Goal: Transaction & Acquisition: Purchase product/service

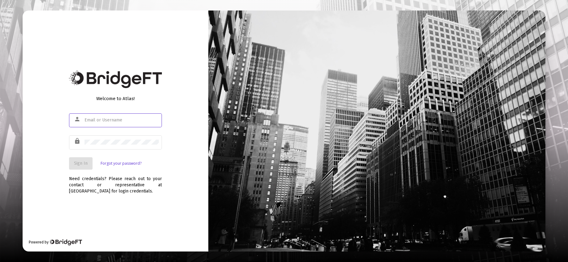
click at [84, 118] on div at bounding box center [84, 118] width 0 height 0
type input "[PERSON_NAME][EMAIL_ADDRESS][DOMAIN_NAME]"
click at [80, 168] on button "Sign In" at bounding box center [81, 163] width 24 height 12
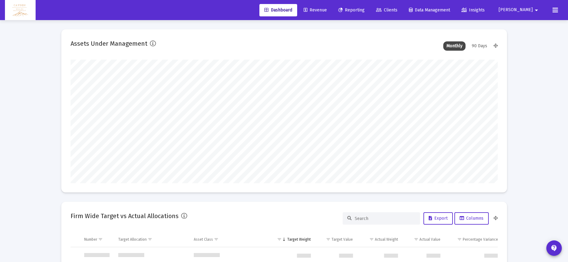
scroll to position [297, 0]
type input "5280-01-01"
type input "[DATE]"
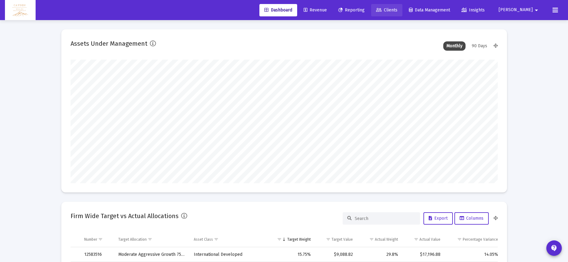
type input "[DATE]"
click at [397, 11] on span "Clients" at bounding box center [386, 9] width 21 height 5
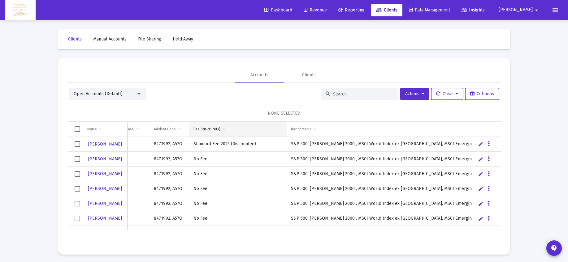
click at [208, 127] on div "Fee Structure(s)" at bounding box center [206, 129] width 27 height 5
click at [222, 129] on span "Show filter options for column 'Fee Structure(s)'" at bounding box center [223, 129] width 5 height 5
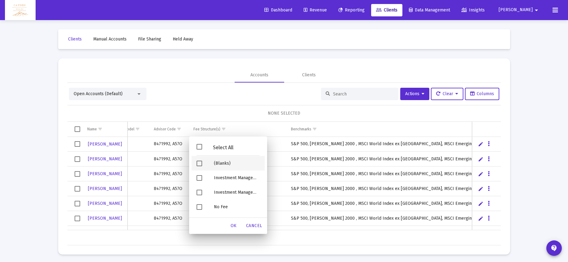
click at [217, 165] on div "(Blanks)" at bounding box center [237, 163] width 56 height 15
click at [237, 225] on div "OK" at bounding box center [234, 226] width 20 height 11
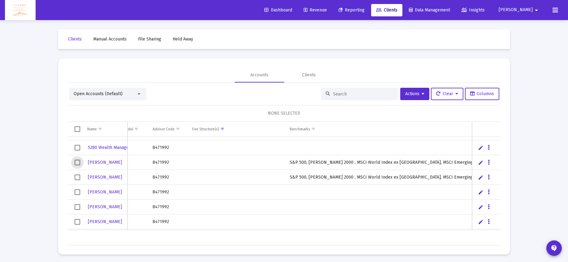
click at [78, 163] on span "Select row" at bounding box center [78, 163] width 6 height 6
click at [75, 176] on td "Data grid" at bounding box center [74, 177] width 15 height 15
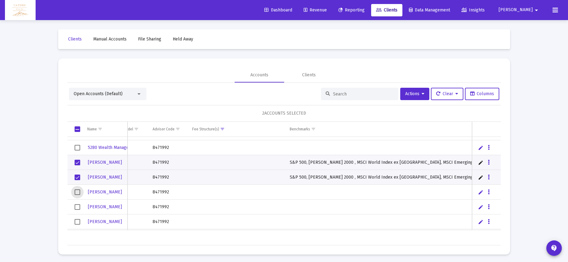
click at [75, 193] on span "Select row" at bounding box center [78, 193] width 6 height 6
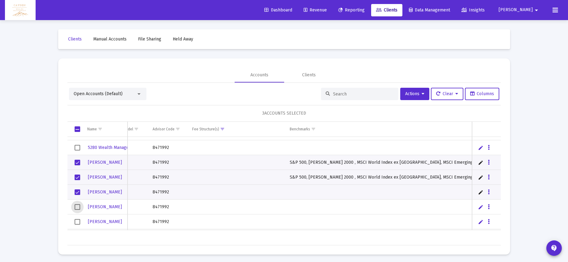
click at [76, 206] on span "Select row" at bounding box center [78, 208] width 6 height 6
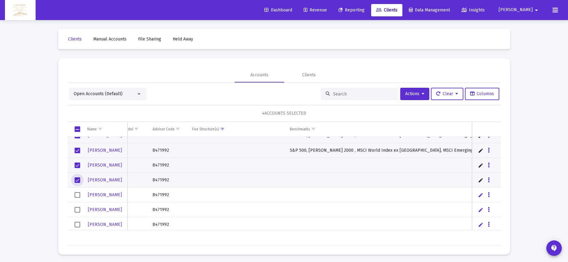
click at [78, 197] on span "Select row" at bounding box center [78, 195] width 6 height 6
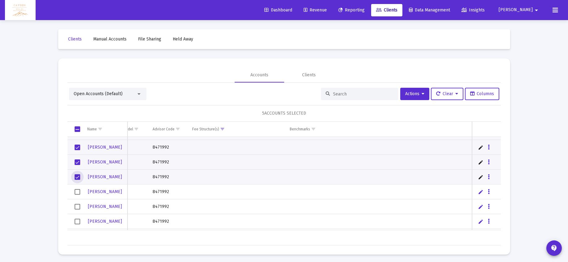
click at [76, 193] on span "Select row" at bounding box center [78, 192] width 6 height 6
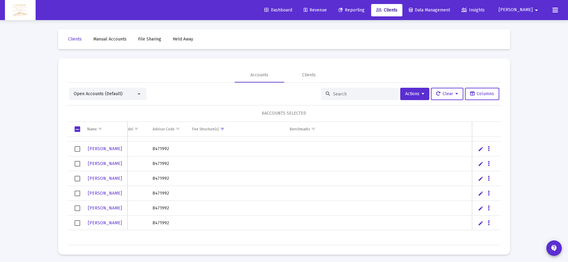
click at [76, 191] on span "Select row" at bounding box center [78, 194] width 6 height 6
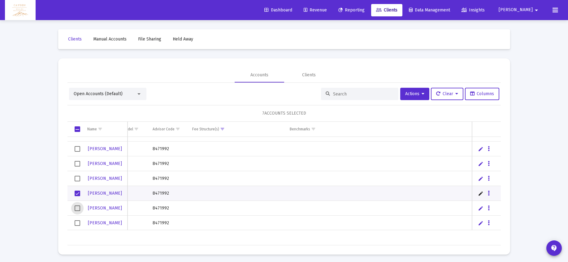
click at [78, 209] on span "Select row" at bounding box center [78, 209] width 6 height 6
click at [77, 221] on span "Select row" at bounding box center [78, 224] width 6 height 6
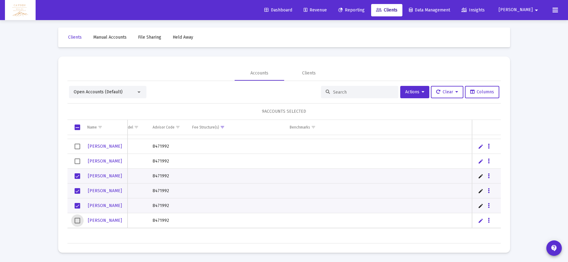
click at [79, 218] on span "Select row" at bounding box center [78, 221] width 6 height 6
click at [415, 94] on span "Actions" at bounding box center [414, 91] width 19 height 5
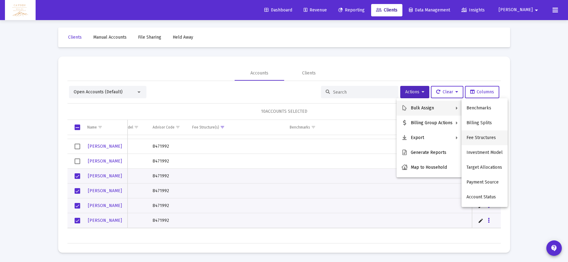
click at [481, 133] on button "Fee Structures" at bounding box center [484, 138] width 46 height 15
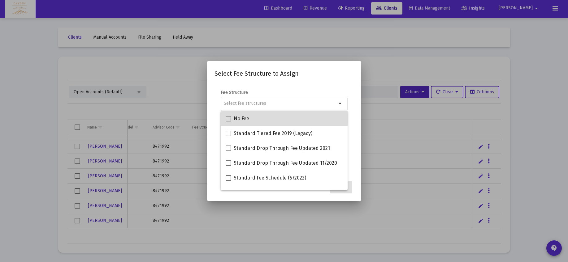
click at [265, 119] on div "No Fee" at bounding box center [284, 118] width 117 height 15
checkbox input "true"
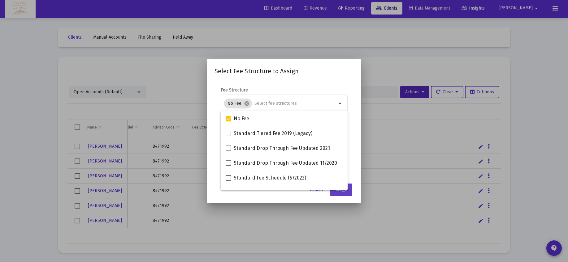
click at [347, 193] on button "Assign" at bounding box center [341, 190] width 23 height 12
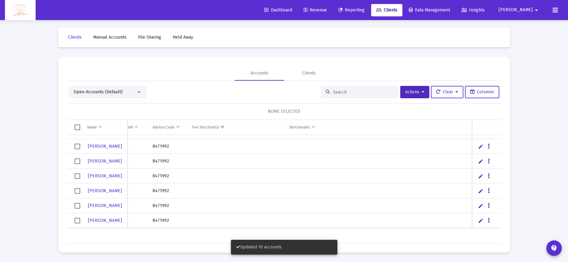
click at [76, 146] on span "Select row" at bounding box center [78, 147] width 6 height 6
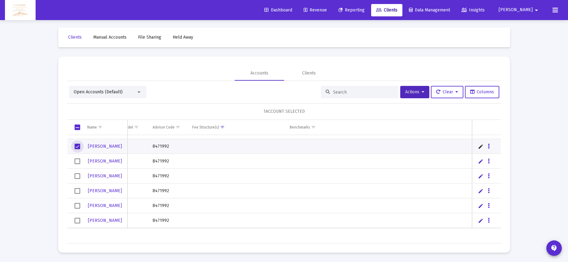
click at [76, 162] on span "Select row" at bounding box center [78, 162] width 6 height 6
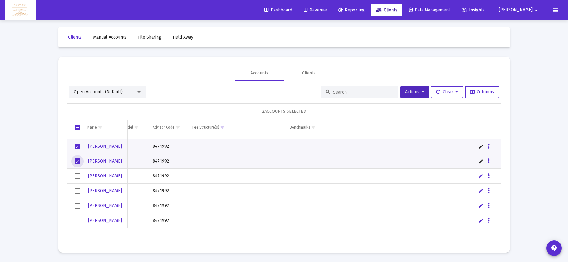
click at [76, 175] on span "Select row" at bounding box center [78, 177] width 6 height 6
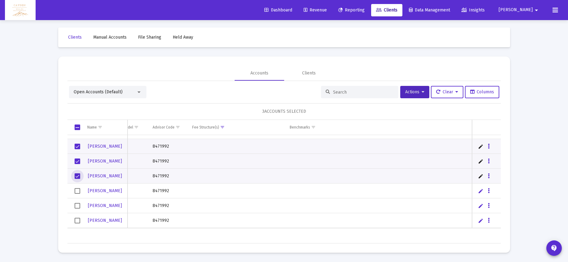
click at [75, 190] on span "Select row" at bounding box center [78, 191] width 6 height 6
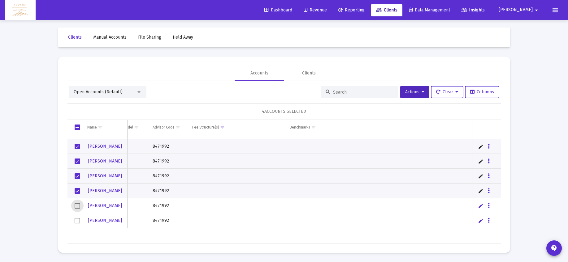
drag, startPoint x: 78, startPoint y: 206, endPoint x: 77, endPoint y: 209, distance: 3.5
click at [78, 206] on span "Select row" at bounding box center [78, 206] width 6 height 6
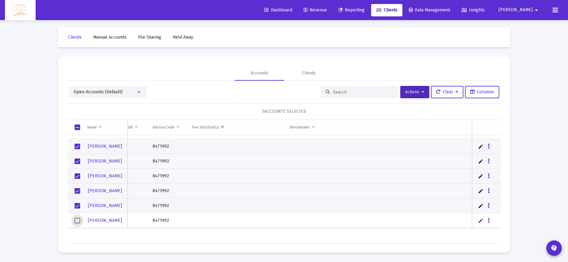
click at [77, 221] on span "Select row" at bounding box center [78, 221] width 6 height 6
click at [405, 91] on span "Actions" at bounding box center [414, 91] width 19 height 5
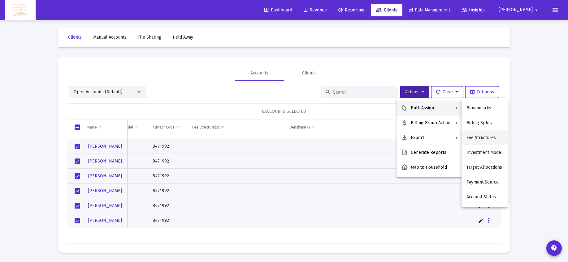
click at [484, 138] on button "Fee Structures" at bounding box center [484, 138] width 46 height 15
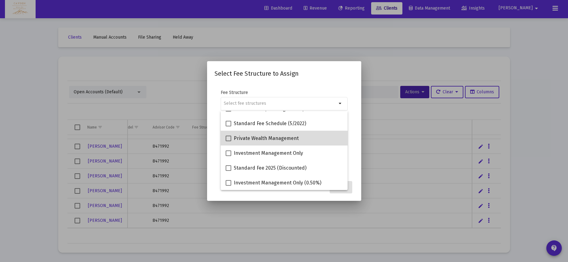
click at [297, 139] on div "Private Wealth Management" at bounding box center [284, 138] width 117 height 15
checkbox input "true"
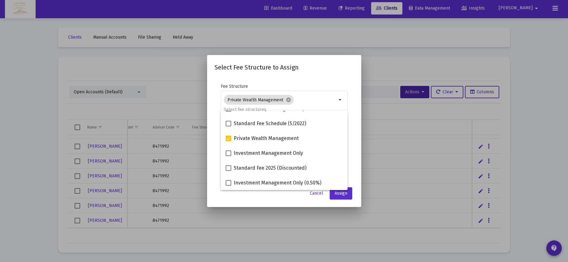
click at [299, 83] on mat-dialog-content "Fee Structure Private Wealth Management cancel arrow_drop_down Notes You are as…" at bounding box center [284, 130] width 154 height 106
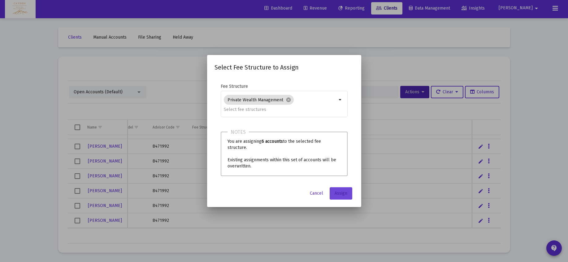
click at [346, 191] on span "Assign" at bounding box center [340, 193] width 13 height 5
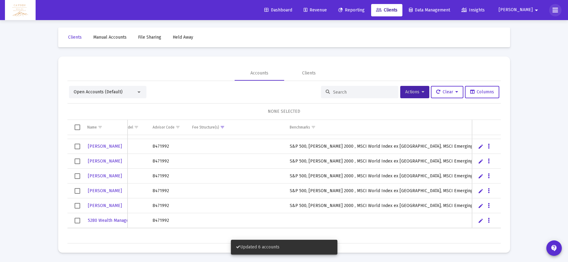
click at [556, 10] on icon at bounding box center [555, 9] width 6 height 7
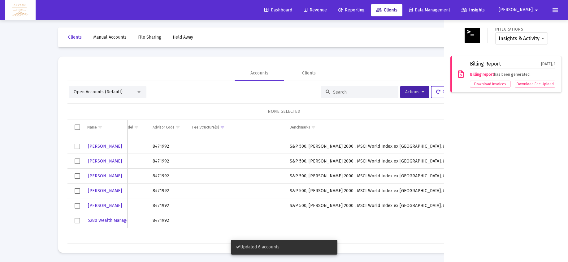
click at [555, 10] on icon at bounding box center [555, 9] width 6 height 7
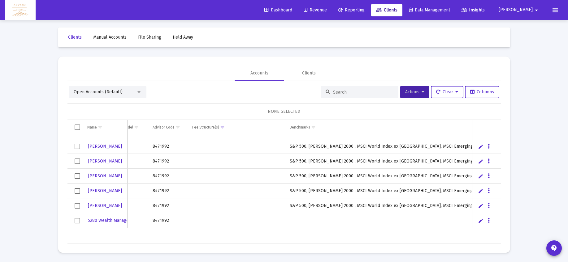
click at [538, 11] on mat-icon "arrow_drop_down" at bounding box center [535, 10] width 7 height 12
click at [531, 28] on span "Settings" at bounding box center [536, 26] width 18 height 15
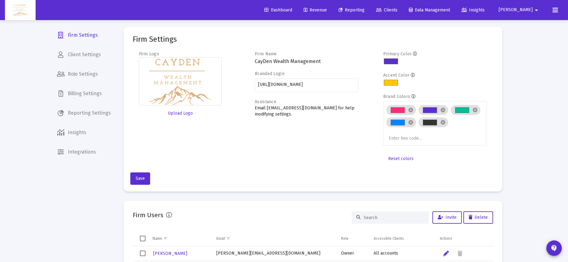
scroll to position [2, 0]
click at [90, 90] on span "Billing Settings" at bounding box center [84, 93] width 64 height 15
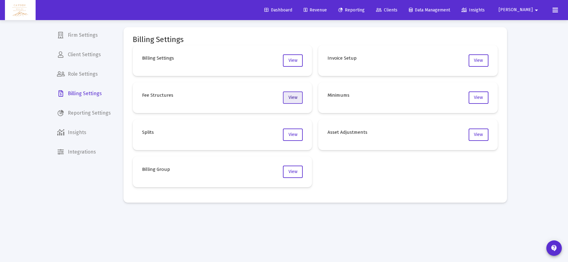
click at [292, 98] on span "View" at bounding box center [292, 97] width 9 height 5
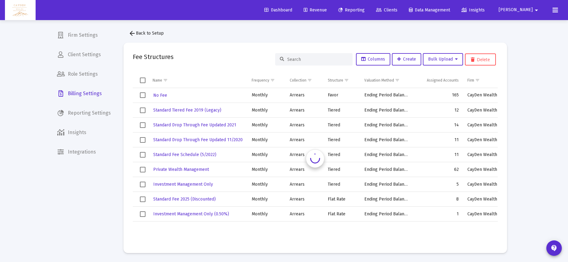
scroll to position [2, 0]
click at [184, 169] on span "Private Wealth Management" at bounding box center [181, 169] width 56 height 5
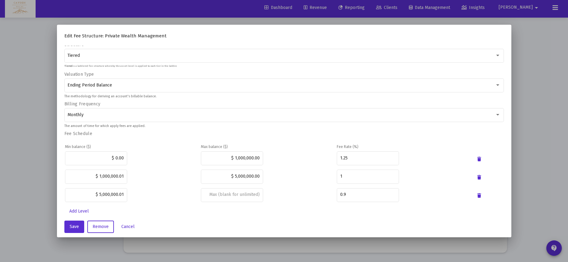
scroll to position [65, 0]
click at [128, 225] on span "Cancel" at bounding box center [127, 226] width 13 height 5
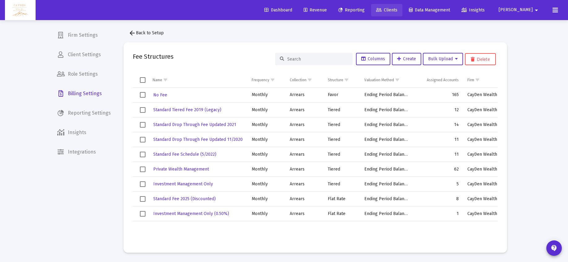
click at [397, 11] on span "Clients" at bounding box center [386, 9] width 21 height 5
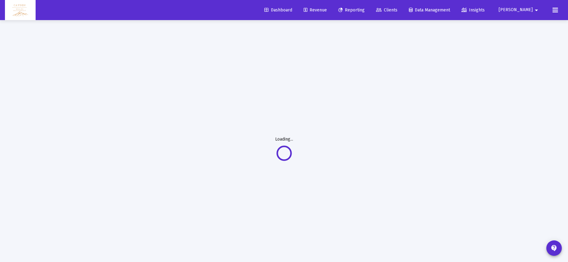
scroll to position [2, 0]
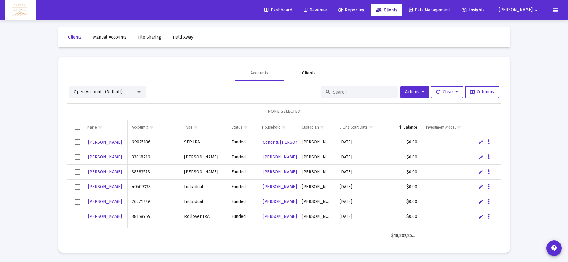
click at [308, 70] on div "Clients" at bounding box center [309, 73] width 14 height 6
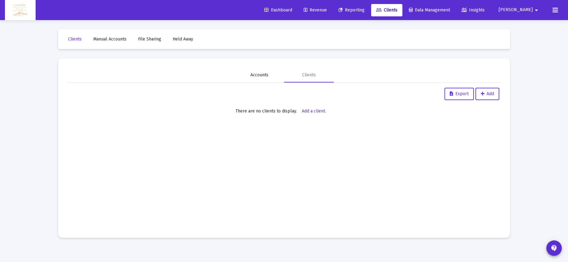
click at [267, 75] on div "Accounts" at bounding box center [259, 75] width 18 height 6
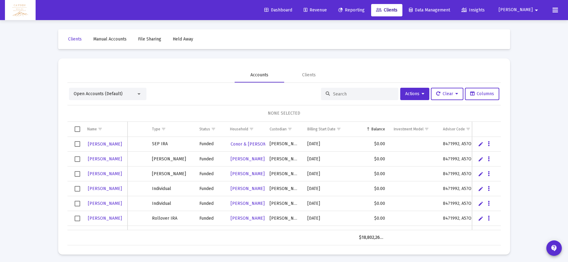
scroll to position [0, 59]
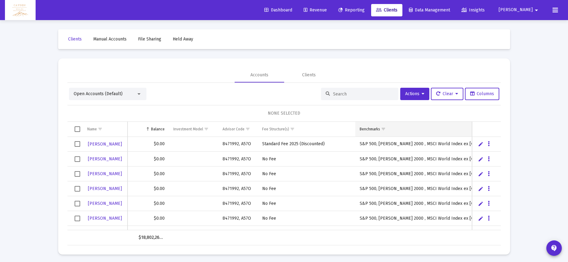
click at [373, 127] on div "Benchmarks" at bounding box center [370, 129] width 20 height 5
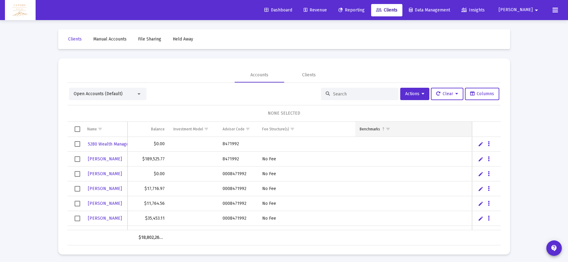
click at [387, 129] on span "Show filter options for column 'Benchmarks'" at bounding box center [388, 129] width 5 height 5
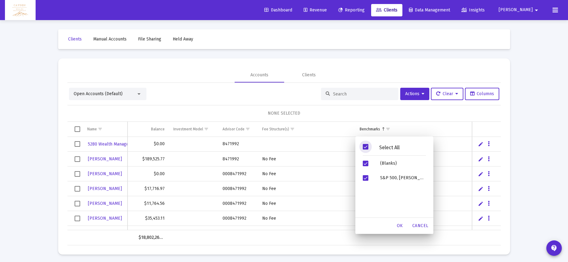
click at [366, 147] on span "Filter options" at bounding box center [366, 147] width 6 height 6
click at [366, 162] on span "Filter options" at bounding box center [366, 164] width 6 height 6
click at [399, 221] on div "OK" at bounding box center [400, 226] width 20 height 11
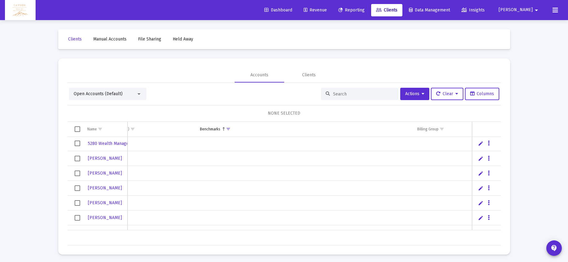
click at [78, 159] on span "Select row" at bounding box center [78, 159] width 6 height 6
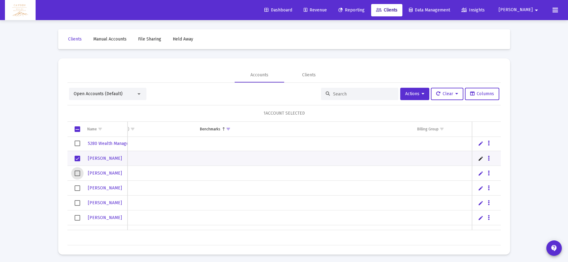
click at [76, 171] on span "Select row" at bounding box center [78, 174] width 6 height 6
click at [78, 190] on span "Select row" at bounding box center [78, 189] width 6 height 6
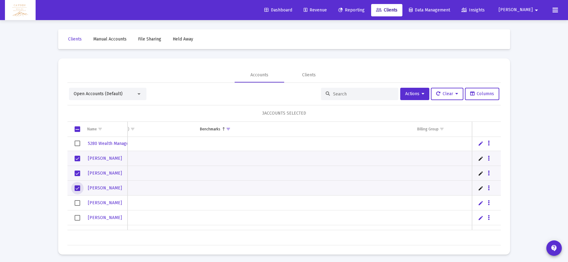
click at [77, 203] on span "Select row" at bounding box center [78, 203] width 6 height 6
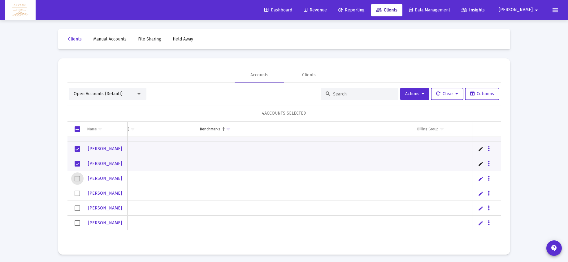
click at [77, 179] on span "Select row" at bounding box center [78, 179] width 6 height 6
click at [76, 191] on span "Select row" at bounding box center [78, 194] width 6 height 6
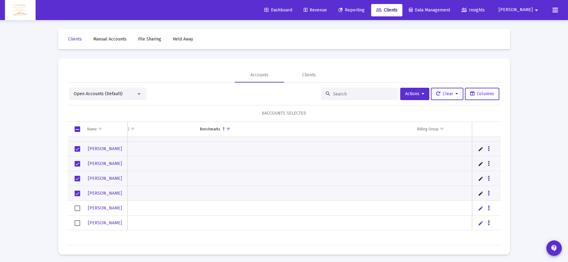
click at [79, 211] on td "Data grid" at bounding box center [74, 208] width 15 height 15
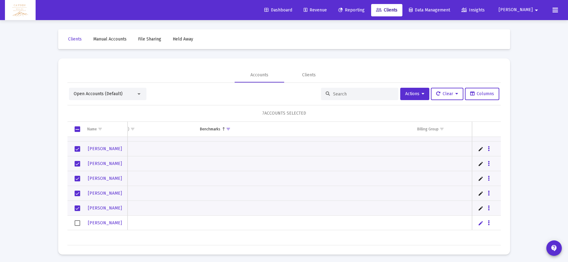
click at [77, 225] on span "Select row" at bounding box center [78, 224] width 6 height 6
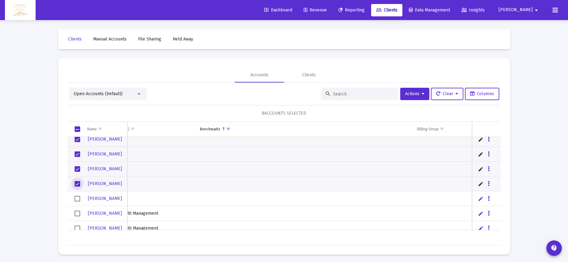
click at [76, 201] on span "Select row" at bounding box center [78, 199] width 6 height 6
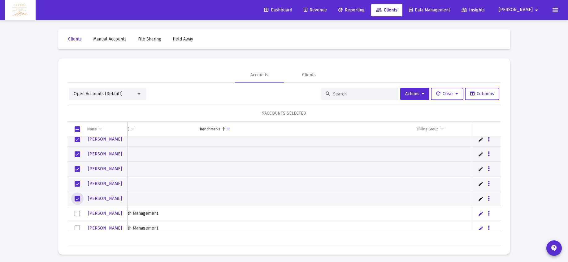
click at [78, 212] on span "Select row" at bounding box center [78, 214] width 6 height 6
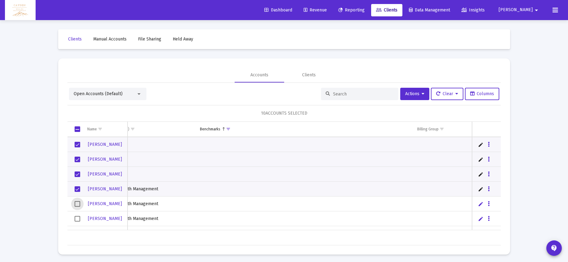
click at [76, 206] on span "Select row" at bounding box center [78, 204] width 6 height 6
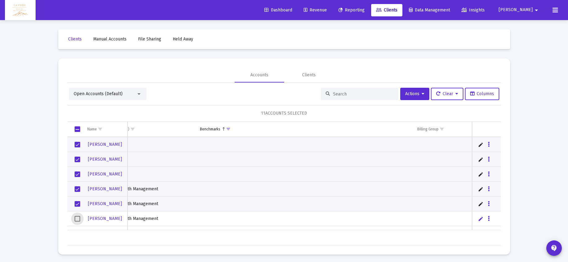
click at [76, 218] on span "Select row" at bounding box center [78, 219] width 6 height 6
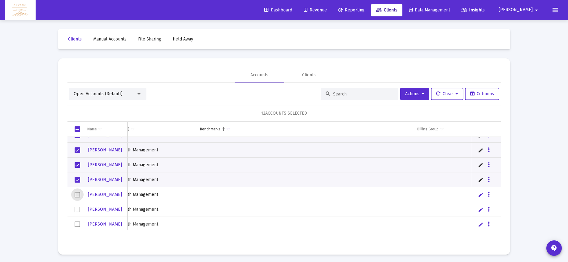
click at [76, 196] on span "Select row" at bounding box center [78, 195] width 6 height 6
click at [78, 210] on span "Select row" at bounding box center [78, 210] width 6 height 6
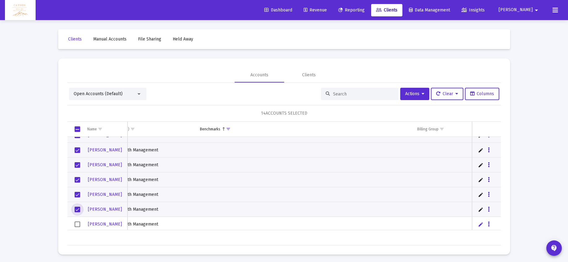
click at [79, 222] on span "Select row" at bounding box center [78, 225] width 6 height 6
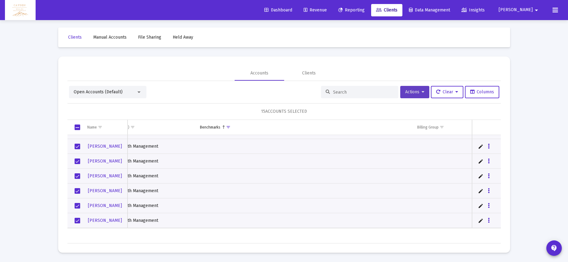
click at [409, 92] on span "Actions" at bounding box center [414, 91] width 19 height 5
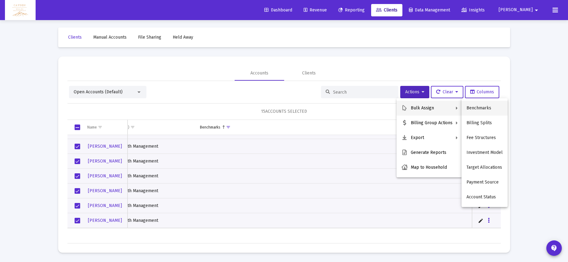
click at [481, 111] on button "Benchmarks" at bounding box center [484, 108] width 46 height 15
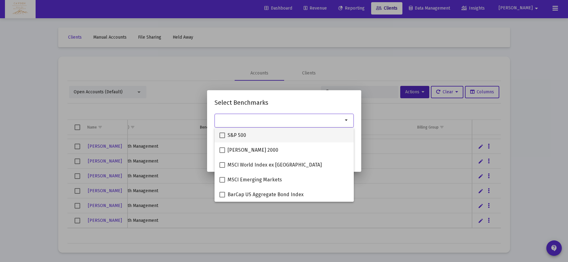
click at [263, 139] on div "S&P 500" at bounding box center [283, 135] width 129 height 15
checkbox input "true"
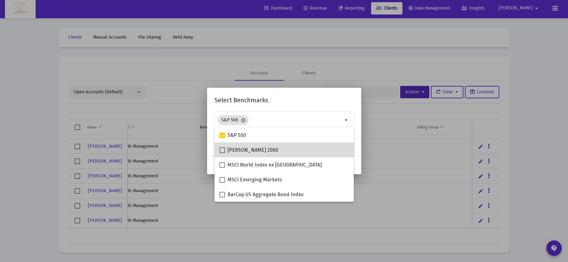
click at [259, 149] on div "[PERSON_NAME] 2000" at bounding box center [283, 150] width 129 height 15
checkbox input "true"
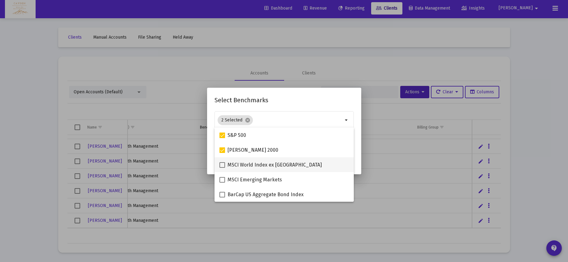
click at [258, 166] on span "MSCI World Index ex [GEOGRAPHIC_DATA]" at bounding box center [274, 165] width 94 height 7
click at [222, 168] on input "MSCI World Index ex [GEOGRAPHIC_DATA]" at bounding box center [222, 168] width 0 height 0
checkbox input "true"
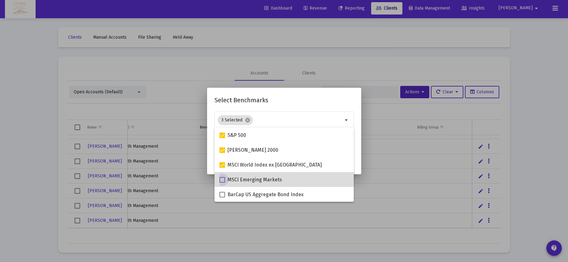
click at [256, 178] on span "MSCI Emerging Markets" at bounding box center [254, 179] width 54 height 7
click at [222, 183] on input "MSCI Emerging Markets" at bounding box center [222, 183] width 0 height 0
checkbox input "true"
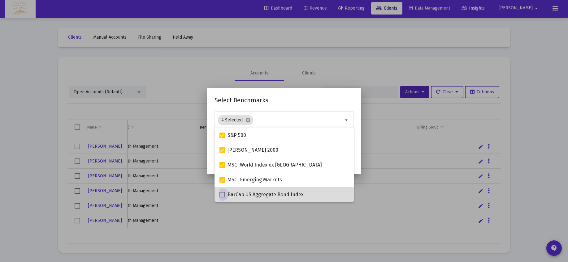
click at [246, 197] on span "BarCap US Aggregate Bond Index" at bounding box center [265, 194] width 76 height 7
click at [222, 198] on input "BarCap US Aggregate Bond Index" at bounding box center [222, 198] width 0 height 0
checkbox input "true"
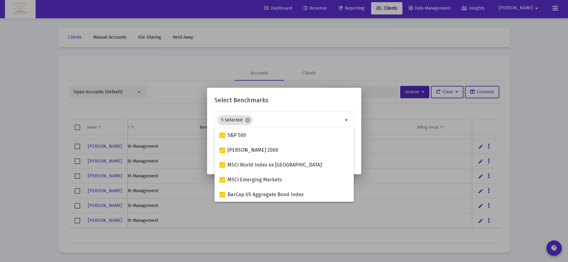
click at [275, 105] on h2 "Select Benchmarks" at bounding box center [283, 100] width 139 height 10
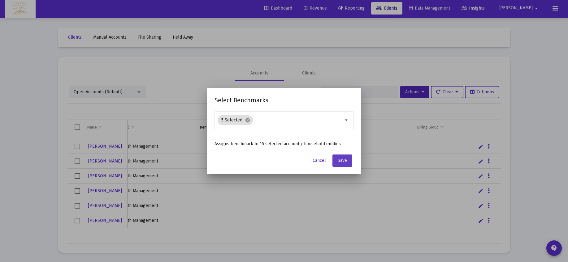
click at [345, 162] on span "Save" at bounding box center [342, 160] width 9 height 5
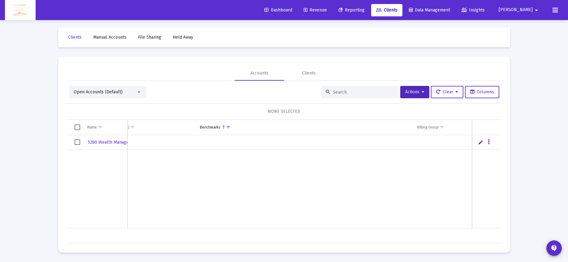
click at [128, 96] on div "Open Accounts (Default)" at bounding box center [107, 92] width 77 height 12
click at [134, 92] on div "Open Accounts (Default)" at bounding box center [105, 92] width 62 height 6
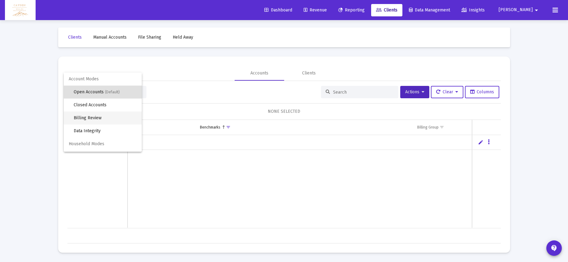
click at [114, 117] on span "Billing Review" at bounding box center [105, 118] width 63 height 13
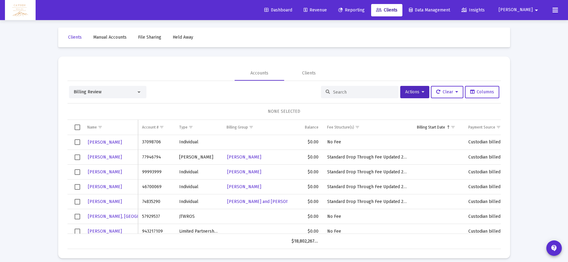
click at [144, 94] on div "Billing Review" at bounding box center [107, 92] width 77 height 12
click at [131, 92] on div "Billing Review" at bounding box center [105, 92] width 62 height 6
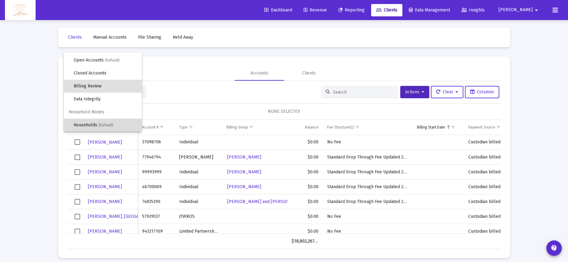
click at [119, 123] on span "Households (Default)" at bounding box center [105, 125] width 63 height 13
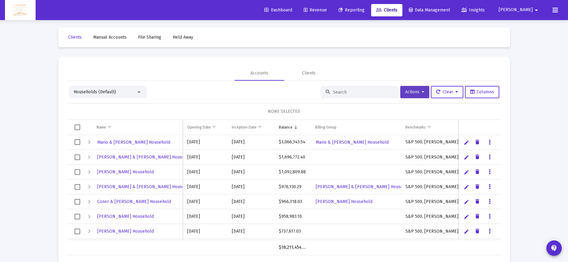
click at [414, 89] on span "Actions" at bounding box center [414, 91] width 19 height 5
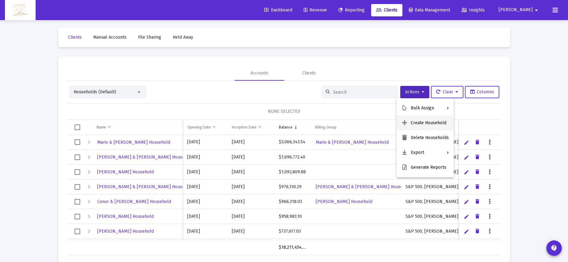
click at [430, 123] on button "Create Household" at bounding box center [424, 123] width 57 height 15
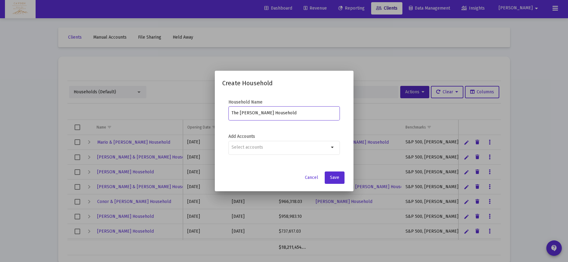
drag, startPoint x: 240, startPoint y: 113, endPoint x: 210, endPoint y: 111, distance: 29.5
click at [210, 111] on div "Create Household Household Name The [PERSON_NAME] Household Add Accounts arrow_…" at bounding box center [284, 131] width 568 height 262
type input "[PERSON_NAME] and [PERSON_NAME] Household"
click at [275, 147] on input "Selection" at bounding box center [279, 147] width 97 height 5
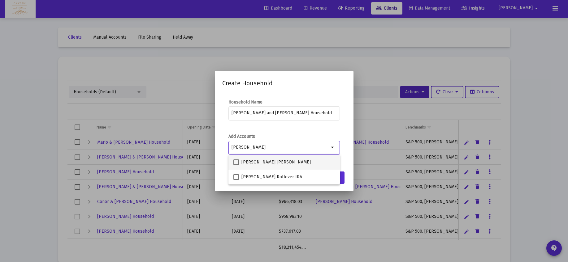
type input "[PERSON_NAME]"
click at [274, 161] on span "[PERSON_NAME] [PERSON_NAME]" at bounding box center [275, 162] width 69 height 7
click at [236, 165] on input "[PERSON_NAME] [PERSON_NAME]" at bounding box center [236, 165] width 0 height 0
checkbox input "true"
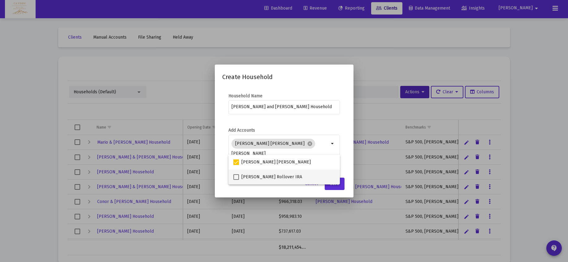
click at [272, 175] on span "[PERSON_NAME] Rollover IRA" at bounding box center [271, 177] width 61 height 7
click at [236, 180] on input "[PERSON_NAME] Rollover IRA" at bounding box center [236, 180] width 0 height 0
checkbox input "true"
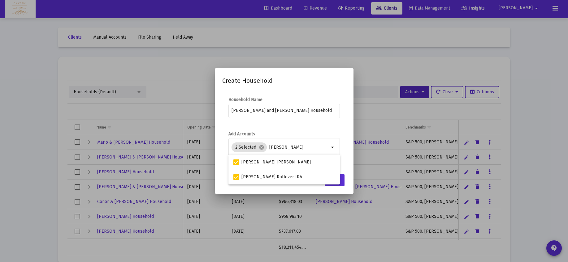
click at [285, 121] on div "[PERSON_NAME] and [PERSON_NAME] Household" at bounding box center [283, 114] width 111 height 20
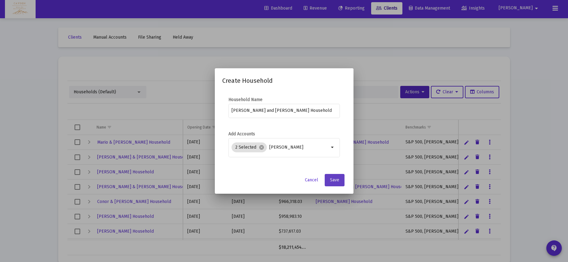
click at [332, 179] on span "Save" at bounding box center [334, 180] width 9 height 5
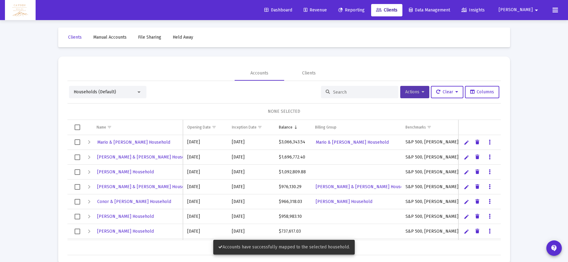
click at [418, 93] on span "Actions" at bounding box center [414, 91] width 19 height 5
click at [418, 93] on div at bounding box center [284, 131] width 568 height 262
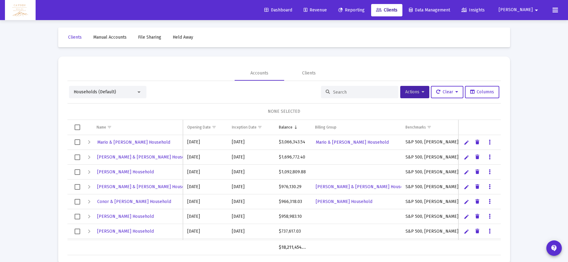
click at [328, 91] on div at bounding box center [359, 92] width 77 height 12
click at [339, 92] on input at bounding box center [363, 92] width 61 height 5
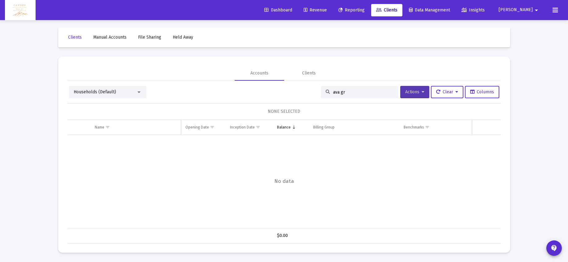
type input "ava gr"
click at [416, 91] on span "Actions" at bounding box center [414, 91] width 19 height 5
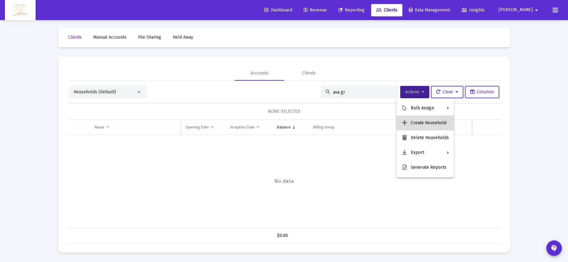
click at [428, 126] on button "Create Household" at bounding box center [424, 123] width 57 height 15
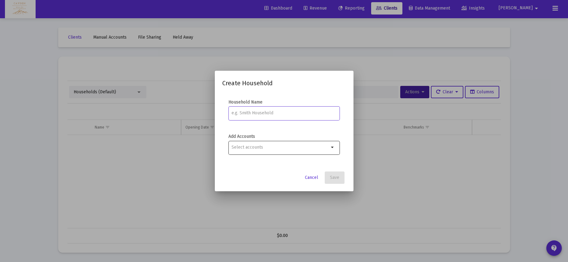
click at [247, 149] on input "Selection" at bounding box center [279, 147] width 97 height 5
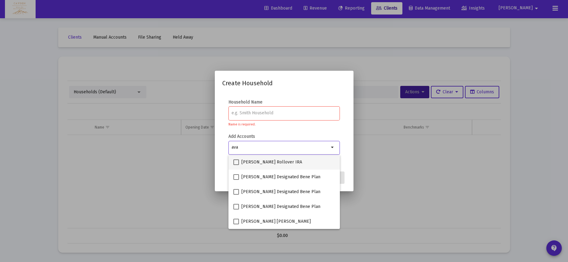
type input "ava"
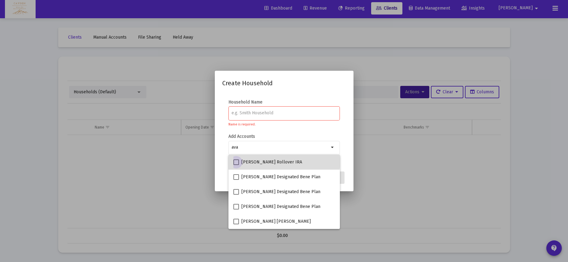
click at [261, 161] on span "[PERSON_NAME] Rollover IRA" at bounding box center [271, 162] width 61 height 7
click at [236, 165] on input "[PERSON_NAME] Rollover IRA" at bounding box center [236, 165] width 0 height 0
checkbox input "true"
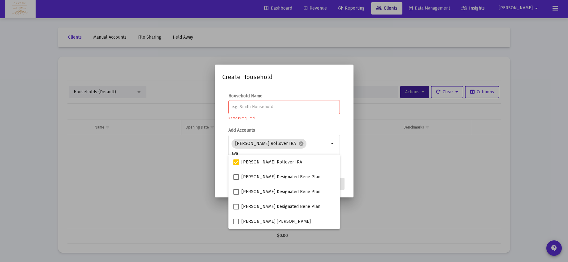
click at [264, 106] on input at bounding box center [283, 107] width 105 height 5
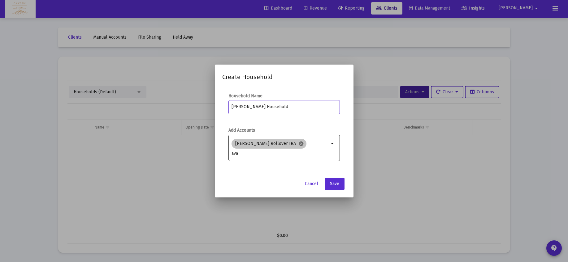
type input "[PERSON_NAME] Household"
drag, startPoint x: 287, startPoint y: 144, endPoint x: 258, endPoint y: 148, distance: 29.1
click at [298, 144] on mat-icon "cancel" at bounding box center [301, 144] width 6 height 6
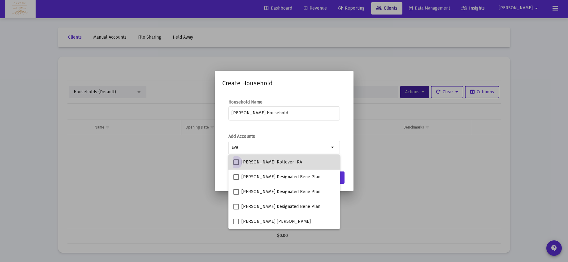
click at [262, 162] on span "[PERSON_NAME] Rollover IRA" at bounding box center [271, 162] width 61 height 7
click at [236, 165] on input "[PERSON_NAME] Rollover IRA" at bounding box center [236, 165] width 0 height 0
checkbox input "true"
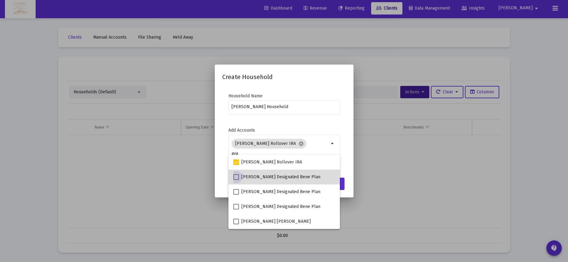
click at [261, 176] on span "[PERSON_NAME] Designated Bene Plan" at bounding box center [280, 177] width 79 height 7
click at [236, 180] on input "[PERSON_NAME] Designated Bene Plan" at bounding box center [236, 180] width 0 height 0
checkbox input "true"
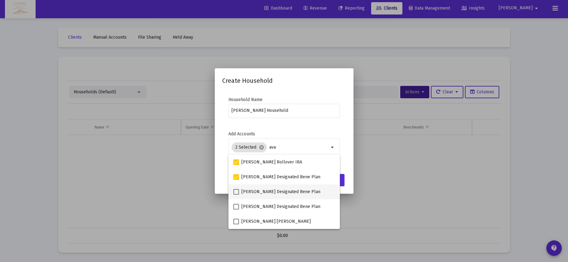
click at [261, 191] on span "[PERSON_NAME] Designated Bene Plan" at bounding box center [280, 191] width 79 height 7
click at [236, 195] on input "[PERSON_NAME] Designated Bene Plan" at bounding box center [236, 195] width 0 height 0
checkbox input "true"
click at [263, 204] on span "[PERSON_NAME] Designated Bene Plan" at bounding box center [280, 206] width 79 height 7
click at [236, 210] on input "[PERSON_NAME] Designated Bene Plan" at bounding box center [236, 210] width 0 height 0
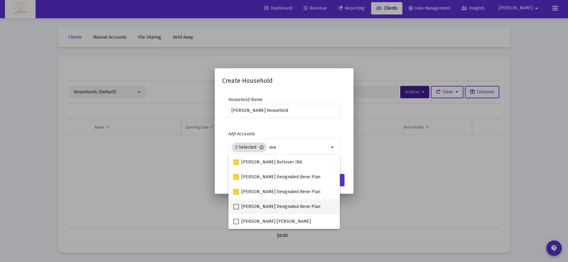
checkbox input "true"
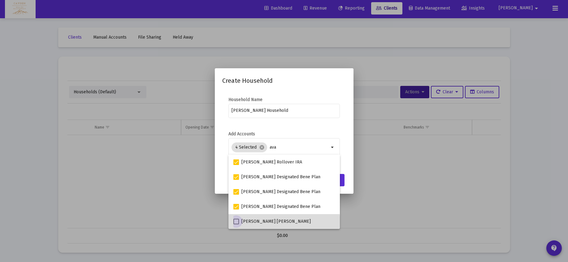
click at [265, 224] on span "[PERSON_NAME] [PERSON_NAME]" at bounding box center [275, 221] width 69 height 7
click at [236, 225] on input "[PERSON_NAME] [PERSON_NAME]" at bounding box center [236, 225] width 0 height 0
checkbox input "true"
click at [325, 119] on div "[PERSON_NAME] Household" at bounding box center [283, 114] width 111 height 20
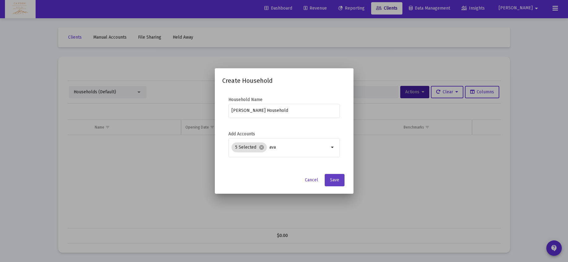
click at [336, 181] on span "Save" at bounding box center [334, 180] width 9 height 5
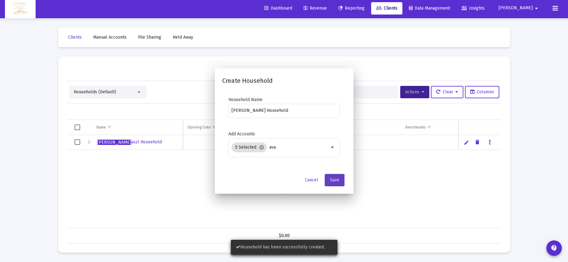
scroll to position [2, 0]
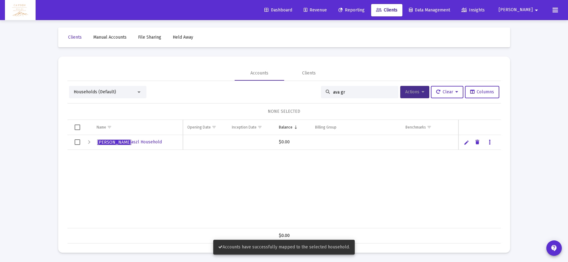
click at [417, 94] on span "Actions" at bounding box center [414, 91] width 19 height 5
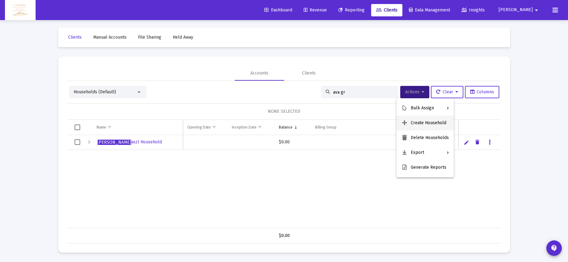
click at [429, 124] on button "Create Household" at bounding box center [424, 123] width 57 height 15
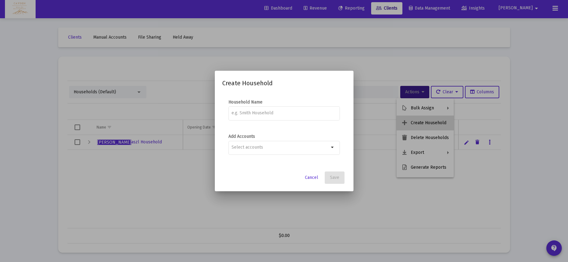
scroll to position [0, 0]
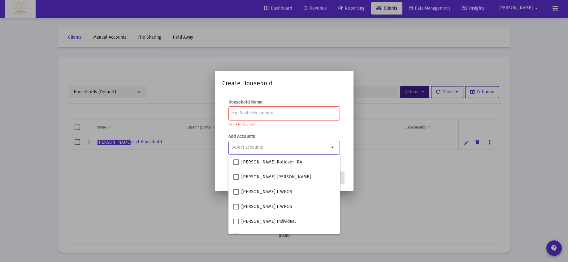
click at [289, 146] on input "Selection" at bounding box center [279, 147] width 97 height 5
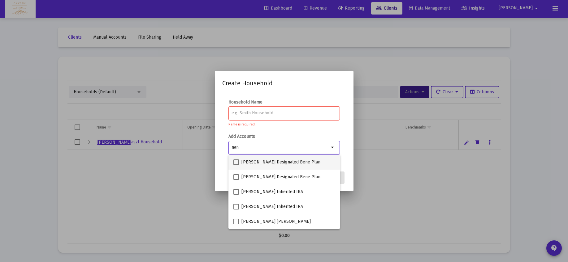
type input "nan"
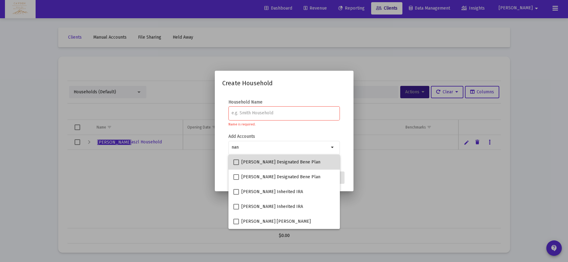
click at [289, 158] on mat-checkbox "[PERSON_NAME] Designated Bene Plan" at bounding box center [276, 162] width 87 height 15
click at [279, 162] on span "[PERSON_NAME] Designated Bene Plan" at bounding box center [280, 162] width 79 height 7
click at [236, 165] on input "[PERSON_NAME] Designated Bene Plan" at bounding box center [236, 165] width 0 height 0
checkbox input "true"
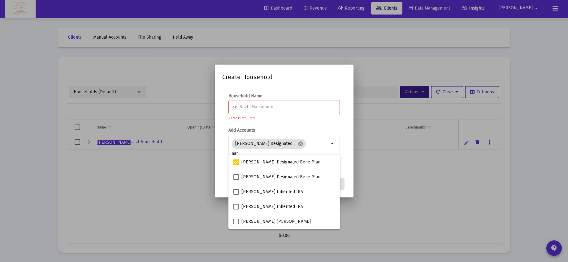
click at [264, 108] on input at bounding box center [283, 107] width 105 height 5
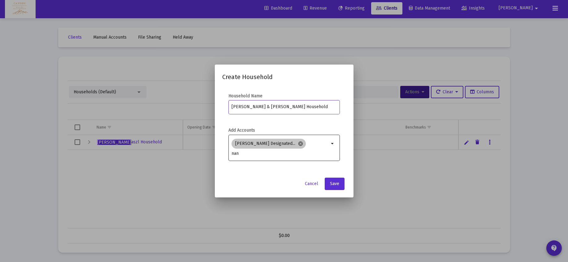
type input "[PERSON_NAME] & [PERSON_NAME] Household"
click at [300, 143] on mat-icon "cancel" at bounding box center [301, 144] width 6 height 6
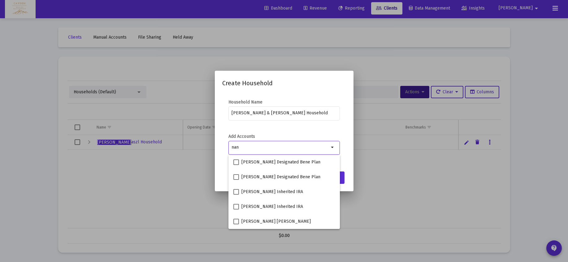
drag, startPoint x: 254, startPoint y: 149, endPoint x: 231, endPoint y: 147, distance: 23.6
click at [231, 147] on div "nan" at bounding box center [280, 147] width 100 height 7
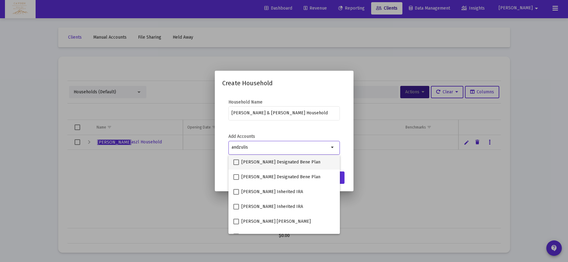
type input "andzulis"
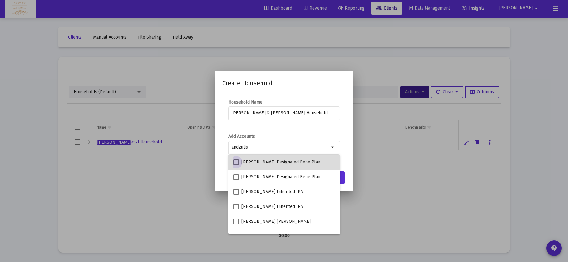
click at [244, 164] on span "[PERSON_NAME] Designated Bene Plan" at bounding box center [280, 162] width 79 height 7
click at [236, 165] on input "[PERSON_NAME] Designated Bene Plan" at bounding box center [236, 165] width 0 height 0
checkbox input "true"
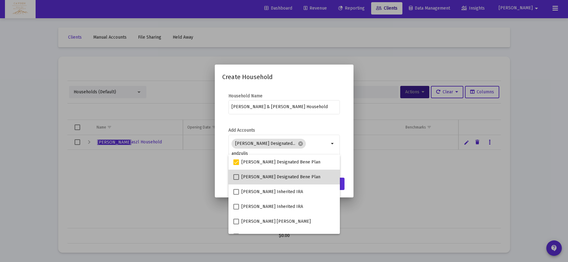
click at [254, 183] on mat-checkbox "[PERSON_NAME] Designated Bene Plan" at bounding box center [276, 177] width 87 height 15
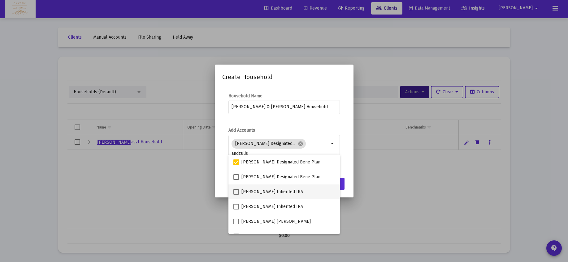
click at [250, 192] on span "[PERSON_NAME] Inherited IRA" at bounding box center [272, 191] width 62 height 7
click at [236, 195] on input "[PERSON_NAME] Inherited IRA" at bounding box center [236, 195] width 0 height 0
checkbox input "true"
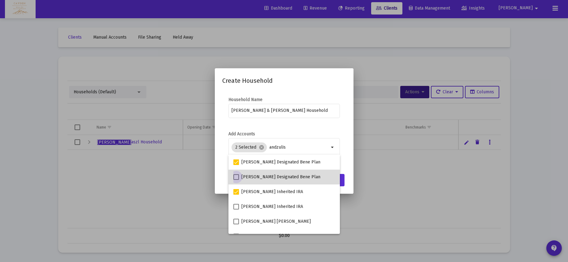
click at [243, 176] on span "[PERSON_NAME] Designated Bene Plan" at bounding box center [280, 177] width 79 height 7
click at [236, 180] on input "[PERSON_NAME] Designated Bene Plan" at bounding box center [236, 180] width 0 height 0
checkbox input "true"
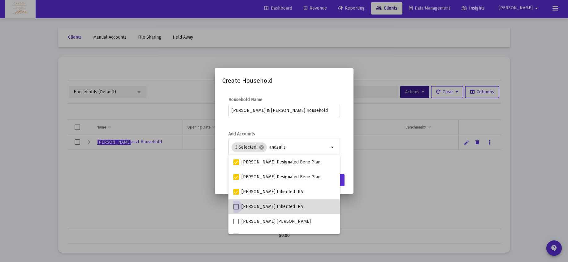
click at [253, 209] on span "[PERSON_NAME] Inherited IRA" at bounding box center [272, 206] width 62 height 7
click at [236, 210] on input "[PERSON_NAME] Inherited IRA" at bounding box center [236, 210] width 0 height 0
checkbox input "true"
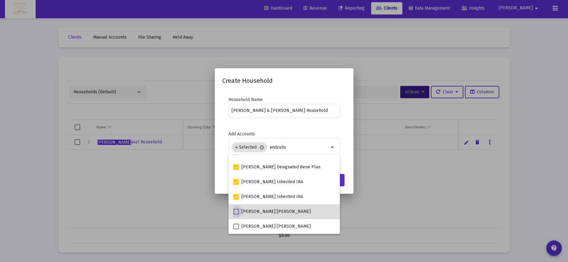
click at [251, 209] on span "[PERSON_NAME] [PERSON_NAME]" at bounding box center [275, 211] width 69 height 7
click at [236, 215] on input "[PERSON_NAME] [PERSON_NAME]" at bounding box center [236, 215] width 0 height 0
checkbox input "true"
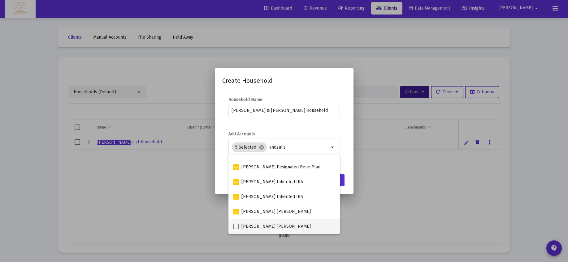
click at [260, 224] on span "[PERSON_NAME] [PERSON_NAME]" at bounding box center [275, 226] width 69 height 7
click at [236, 230] on input "[PERSON_NAME] [PERSON_NAME]" at bounding box center [236, 230] width 0 height 0
checkbox input "true"
click at [226, 131] on mat-dialog-content "Household Name [PERSON_NAME] & [PERSON_NAME] Household Add Accounts 6 Selected …" at bounding box center [284, 131] width 139 height 80
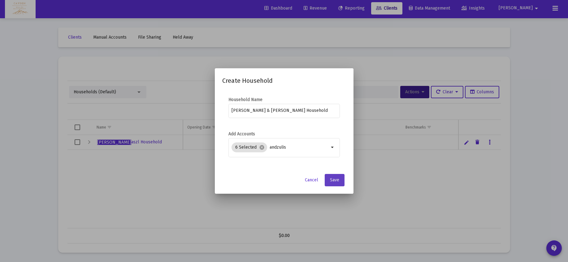
click at [338, 183] on span "Save" at bounding box center [334, 180] width 9 height 5
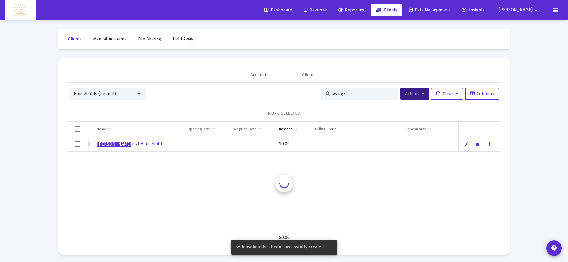
scroll to position [2, 0]
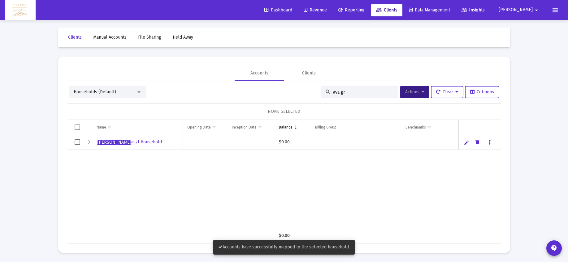
drag, startPoint x: 351, startPoint y: 91, endPoint x: 313, endPoint y: 92, distance: 37.4
click at [313, 92] on div "Households (Default) ava gr Actions Clear Columns" at bounding box center [284, 92] width 430 height 12
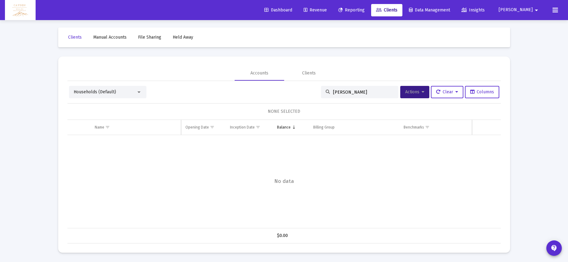
type input "[PERSON_NAME]"
click at [556, 10] on icon at bounding box center [555, 9] width 6 height 7
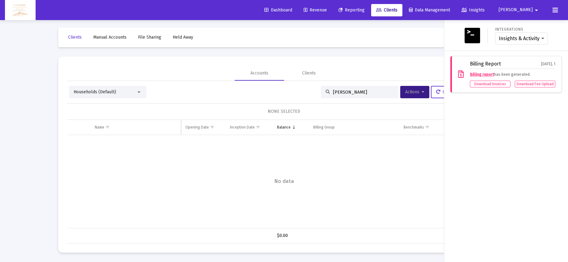
click at [541, 10] on button "[PERSON_NAME]" at bounding box center [519, 10] width 56 height 12
click at [525, 27] on link "Settings" at bounding box center [531, 26] width 37 height 15
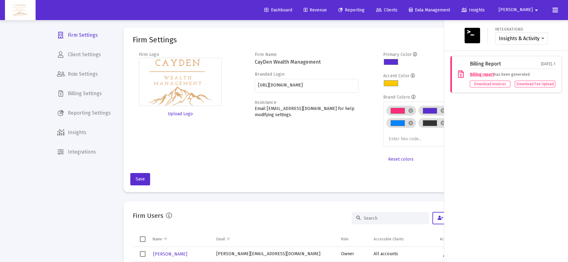
click at [91, 94] on div at bounding box center [284, 131] width 568 height 262
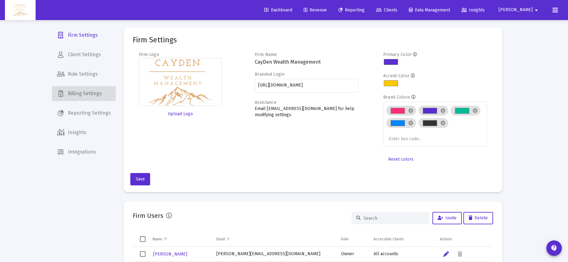
click at [89, 95] on span "Billing Settings" at bounding box center [84, 93] width 64 height 15
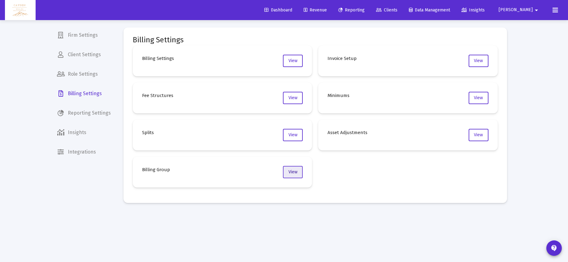
click at [296, 171] on span "View" at bounding box center [292, 172] width 9 height 5
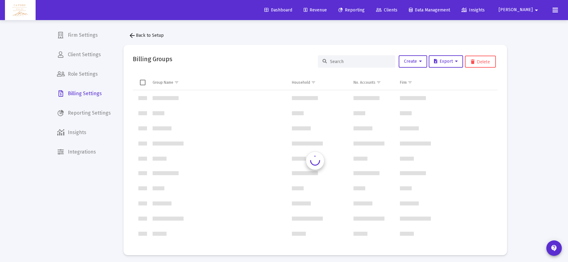
scroll to position [297, 0]
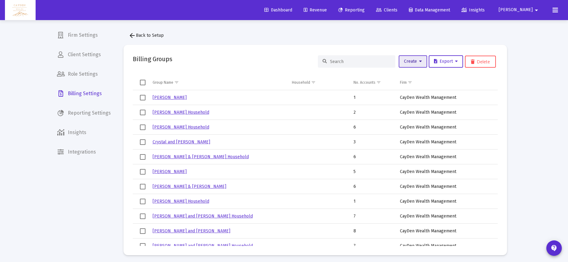
click at [416, 61] on span "Create" at bounding box center [413, 61] width 18 height 5
click at [417, 76] on button "New Group" at bounding box center [433, 77] width 74 height 15
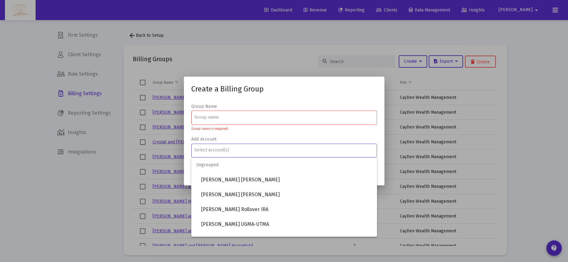
click at [246, 148] on input "Assignment Selection" at bounding box center [283, 150] width 179 height 5
type input "a"
type input "[PERSON_NAME]"
click at [245, 180] on span "[PERSON_NAME] Designated Bene Plan" at bounding box center [286, 180] width 171 height 15
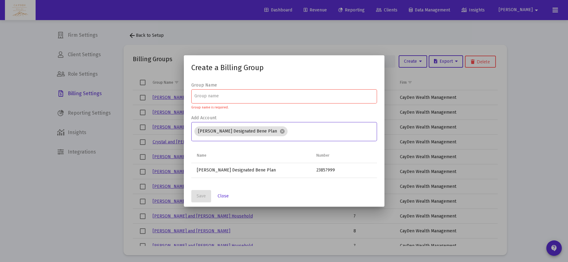
click at [232, 98] on input at bounding box center [283, 96] width 179 height 5
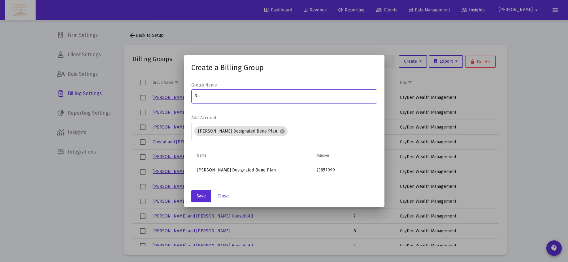
type input "N"
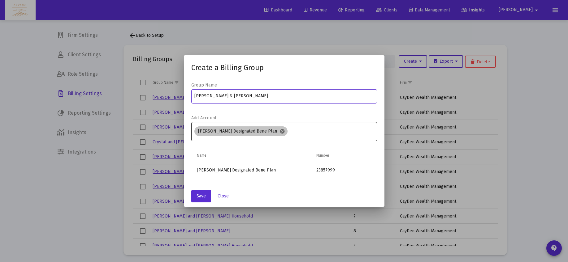
type input "[PERSON_NAME] & [PERSON_NAME]"
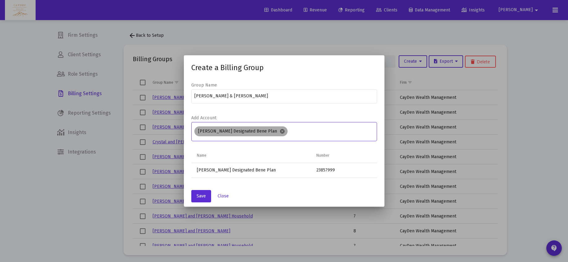
click at [280, 131] on mat-icon "cancel" at bounding box center [282, 132] width 6 height 6
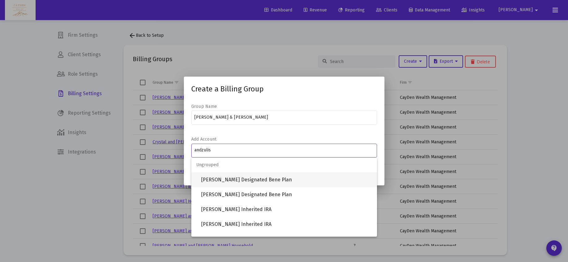
type input "andzulis"
click at [243, 177] on span "[PERSON_NAME] Designated Bene Plan" at bounding box center [286, 180] width 171 height 15
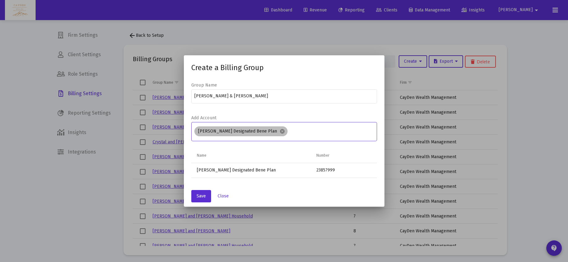
click at [301, 134] on div "[PERSON_NAME] Designated Bene Plan cancel" at bounding box center [284, 131] width 182 height 12
click at [305, 132] on input "Assignment Selection" at bounding box center [332, 131] width 84 height 5
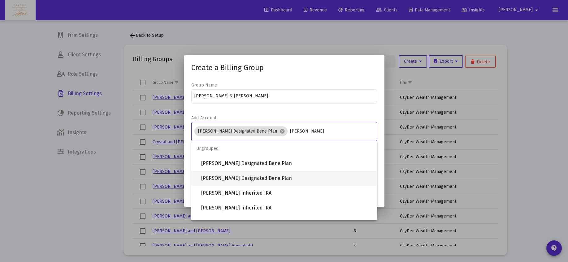
type input "[PERSON_NAME]"
click at [293, 177] on span "[PERSON_NAME] Designated Bene Plan" at bounding box center [286, 178] width 171 height 15
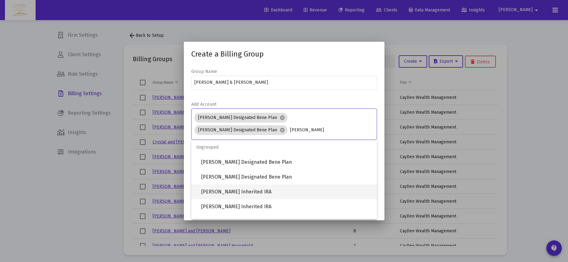
type input "[PERSON_NAME]"
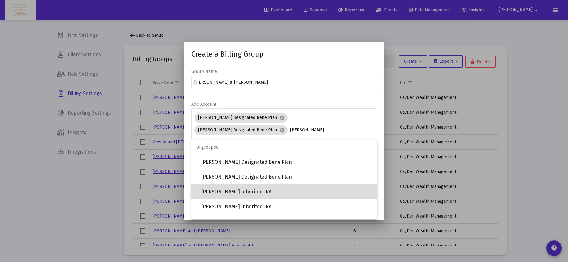
click at [272, 190] on span "[PERSON_NAME] Inherited IRA" at bounding box center [286, 192] width 171 height 15
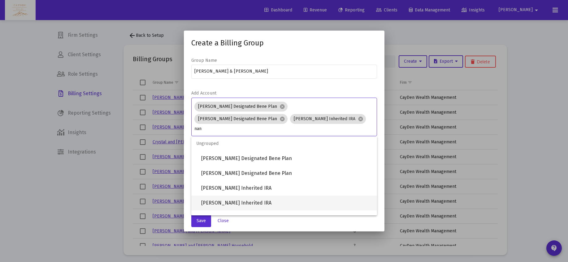
type input "nan"
click at [267, 200] on span "[PERSON_NAME] Inherited IRA" at bounding box center [286, 203] width 171 height 15
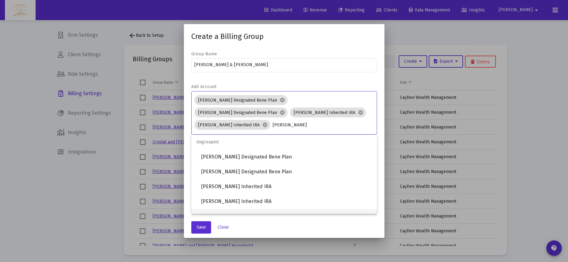
scroll to position [25, 0]
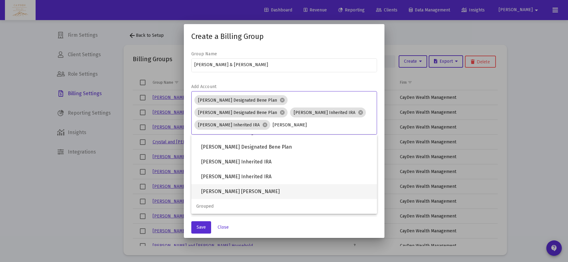
type input "[PERSON_NAME]"
click at [263, 192] on span "[PERSON_NAME] [PERSON_NAME]" at bounding box center [286, 191] width 171 height 15
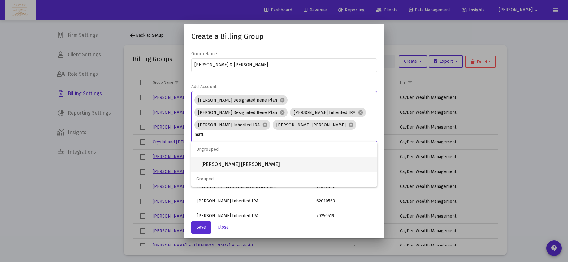
type input "matt"
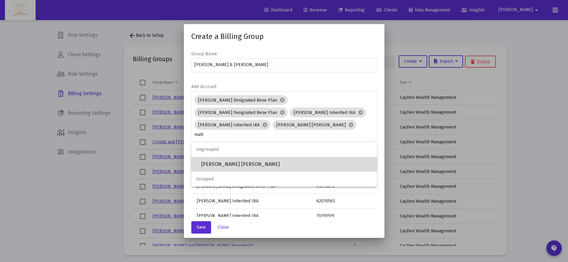
click at [257, 163] on span "[PERSON_NAME] [PERSON_NAME]" at bounding box center [286, 164] width 171 height 15
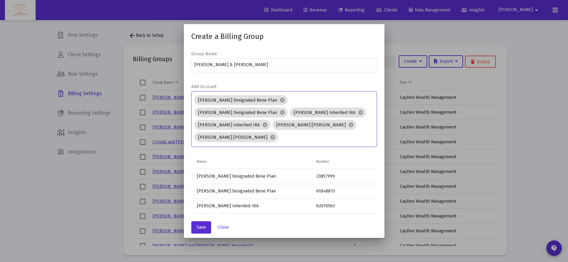
scroll to position [11, 0]
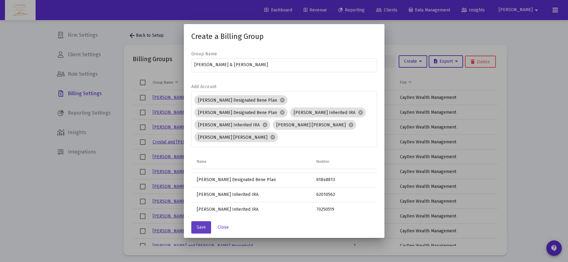
click at [209, 229] on button "Save" at bounding box center [201, 228] width 20 height 12
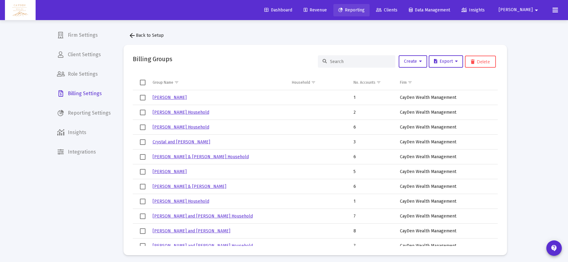
click at [364, 11] on span "Reporting" at bounding box center [351, 9] width 26 height 5
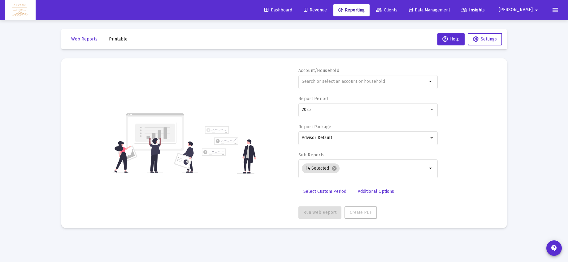
click at [327, 11] on span "Revenue" at bounding box center [315, 9] width 23 height 5
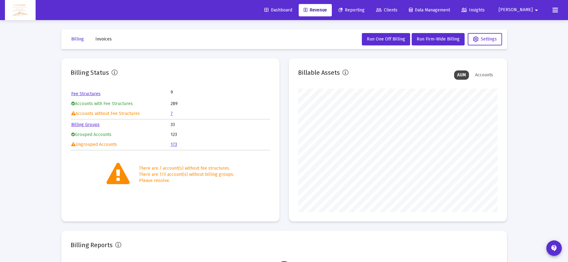
scroll to position [124, 200]
click at [425, 38] on span "Run Firm-Wide Billing" at bounding box center [437, 39] width 43 height 5
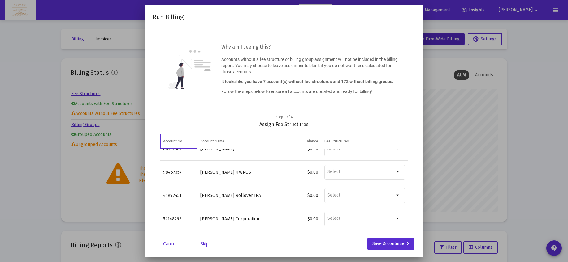
scroll to position [85, 0]
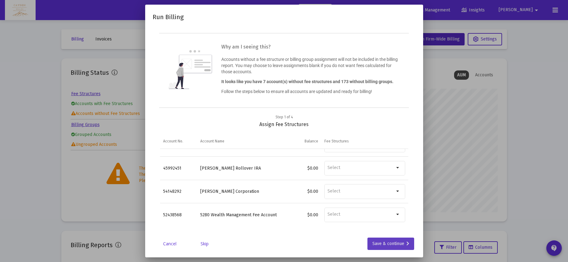
click at [374, 243] on div "Save & continue" at bounding box center [390, 244] width 37 height 12
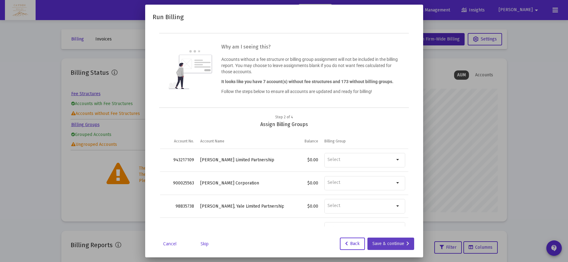
click at [382, 244] on div "Save & continue" at bounding box center [390, 244] width 37 height 12
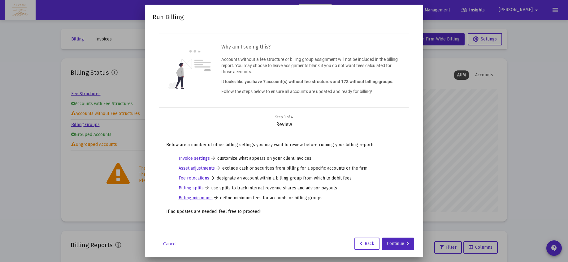
click at [382, 244] on button "Continue" at bounding box center [398, 244] width 32 height 12
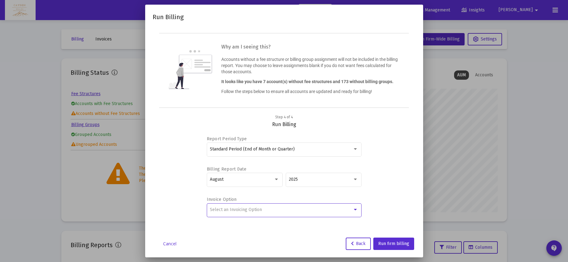
click at [268, 208] on div "Select an Invoicing Option" at bounding box center [281, 210] width 143 height 5
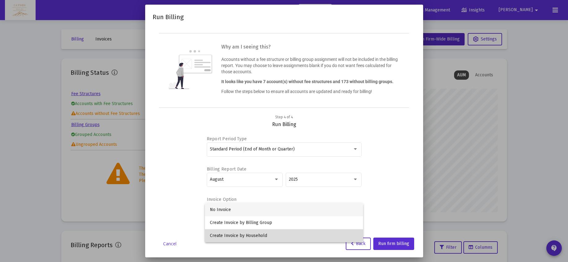
click at [261, 234] on span "Create Invoice by Household" at bounding box center [284, 236] width 148 height 13
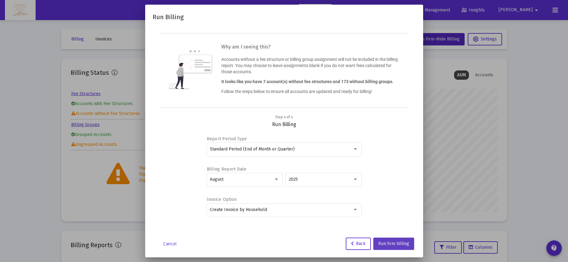
click at [403, 246] on span "Run firm billing" at bounding box center [393, 243] width 31 height 5
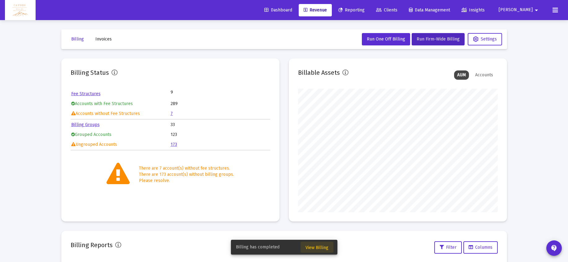
click at [314, 247] on span "View Billing" at bounding box center [316, 247] width 23 height 5
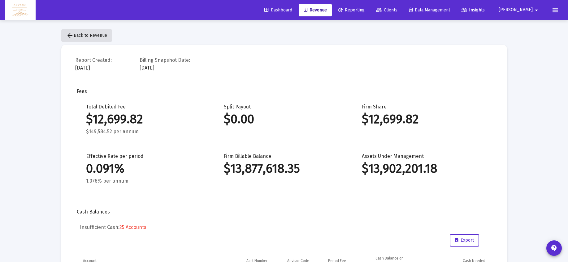
click at [97, 36] on span "arrow_back Back to Revenue" at bounding box center [86, 35] width 41 height 5
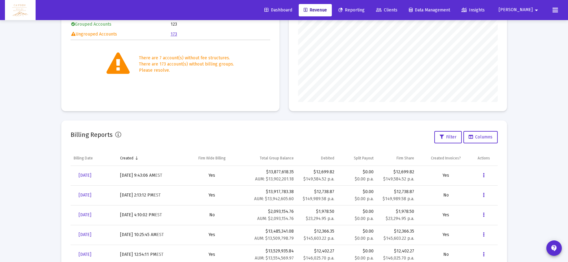
scroll to position [112, 0]
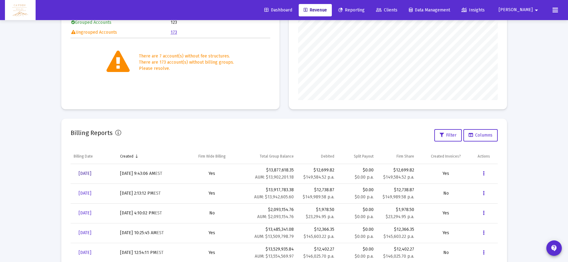
click at [91, 175] on span "[DATE]" at bounding box center [85, 173] width 13 height 5
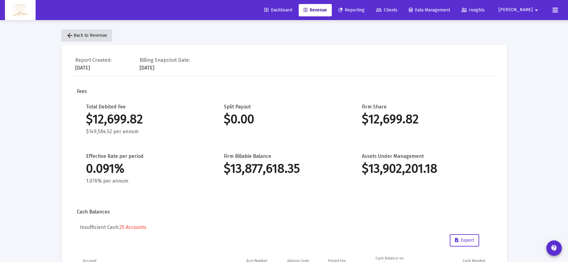
click at [109, 34] on button "arrow_back Back to Revenue" at bounding box center [86, 35] width 51 height 12
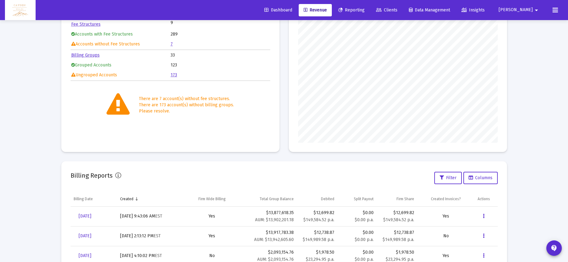
scroll to position [70, 0]
click at [484, 216] on icon "Data grid" at bounding box center [484, 216] width 2 height 7
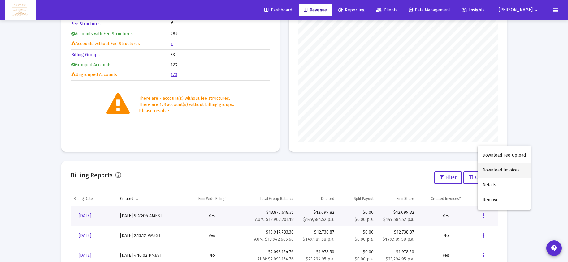
scroll to position [70, 0]
click at [499, 171] on button "Download Invoices" at bounding box center [503, 170] width 53 height 15
click at [484, 215] on icon "Data grid" at bounding box center [484, 215] width 2 height 7
click at [503, 155] on button "Download Fee Upload" at bounding box center [503, 155] width 53 height 15
click at [90, 218] on span "[DATE]" at bounding box center [85, 215] width 13 height 5
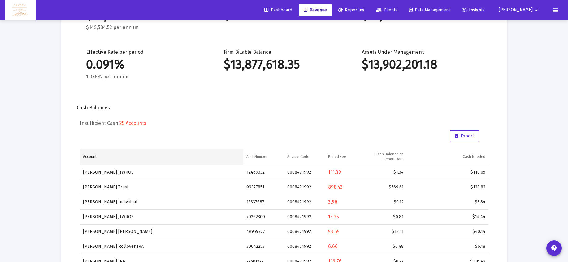
scroll to position [110, 0]
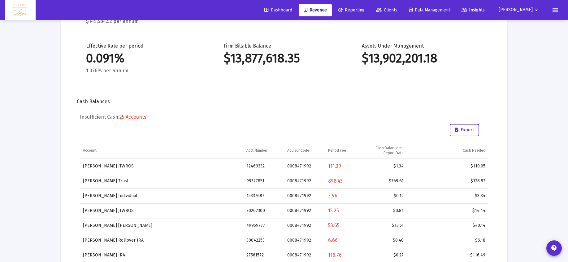
drag, startPoint x: 84, startPoint y: 118, endPoint x: 117, endPoint y: 119, distance: 33.4
